Goal: Task Accomplishment & Management: Manage account settings

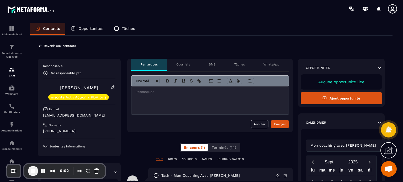
click at [38, 46] on icon at bounding box center [40, 46] width 5 height 5
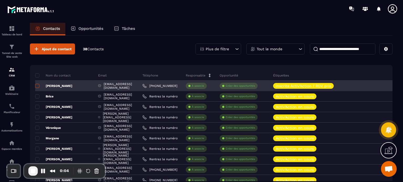
click at [37, 85] on span at bounding box center [37, 86] width 4 height 4
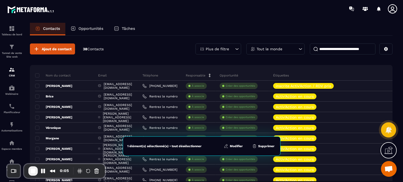
click at [237, 144] on button "Modifier" at bounding box center [233, 146] width 22 height 5
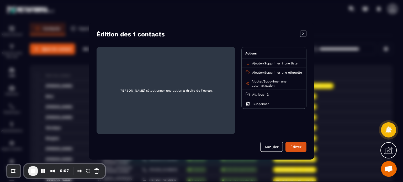
click at [260, 61] on p "Ajouter / Supprimer à une liste" at bounding box center [274, 63] width 45 height 4
click at [260, 64] on span "Ajouter" at bounding box center [257, 63] width 11 height 4
click at [278, 64] on span "Supprimer à une liste" at bounding box center [280, 63] width 33 height 4
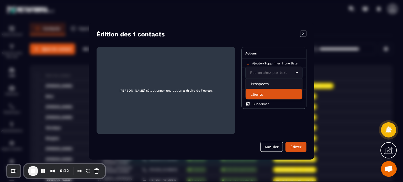
click at [249, 140] on div "[PERSON_NAME] sélectionner une action à droite de l'écran. Actions Ajouter / Su…" at bounding box center [202, 99] width 210 height 105
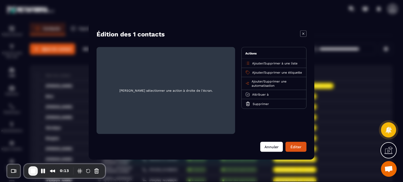
click at [267, 151] on button "Annuler" at bounding box center [271, 147] width 23 height 10
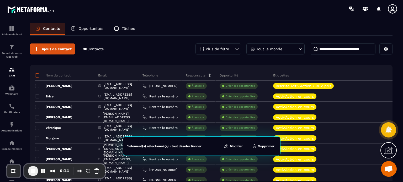
click at [38, 74] on span at bounding box center [37, 75] width 4 height 4
click at [164, 54] on div "Ajout de contact 38 Contacts Plus de filtre Tout le monde" at bounding box center [211, 49] width 363 height 11
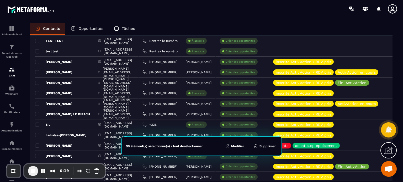
scroll to position [252, 0]
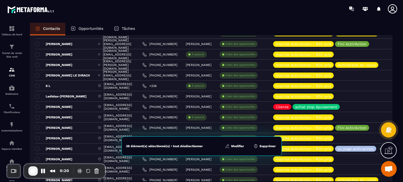
click at [236, 147] on button "Modifier" at bounding box center [235, 146] width 22 height 5
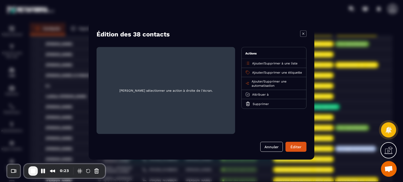
click at [258, 71] on span "Ajouter" at bounding box center [257, 73] width 11 height 4
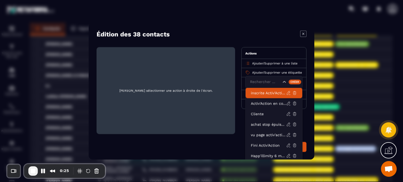
click at [292, 69] on div "Ajouter / Supprimer une étiquette Rechercher par text inscrite Activ'Action / R…" at bounding box center [274, 72] width 65 height 9
click at [241, 125] on div "Actions Ajouter / Supprimer à une liste Ajouter / Supprimer une étiquette Reche…" at bounding box center [273, 90] width 65 height 87
click at [28, 173] on button "End Recording" at bounding box center [32, 171] width 9 height 9
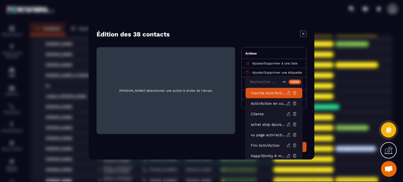
click at [300, 31] on icon "Modal window" at bounding box center [303, 33] width 6 height 6
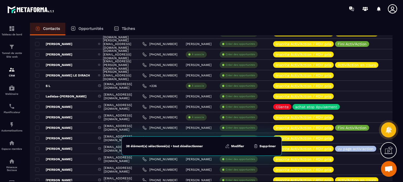
click at [394, 8] on icon at bounding box center [392, 8] width 9 height 9
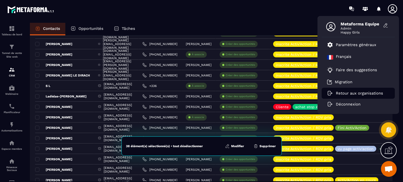
click at [340, 89] on li "Retour aux organisations" at bounding box center [358, 93] width 73 height 11
click at [339, 92] on p "Retour aux organisations" at bounding box center [359, 93] width 47 height 5
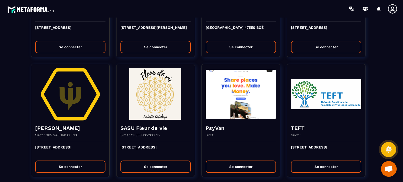
scroll to position [919, 0]
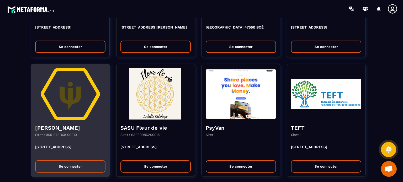
click at [59, 173] on div "[STREET_ADDRESS] Se connecter" at bounding box center [70, 159] width 78 height 36
